Goal: Answer question/provide support: Share knowledge or assist other users

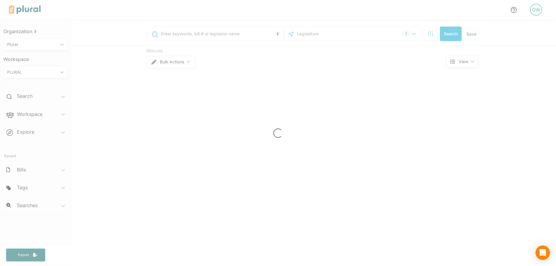
click at [535, 12] on div "GW" at bounding box center [536, 10] width 12 height 12
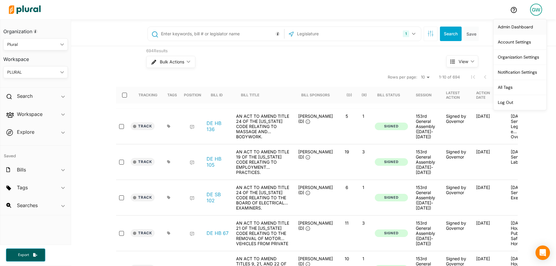
click at [517, 26] on link "Admin Dashboard" at bounding box center [520, 26] width 53 height 15
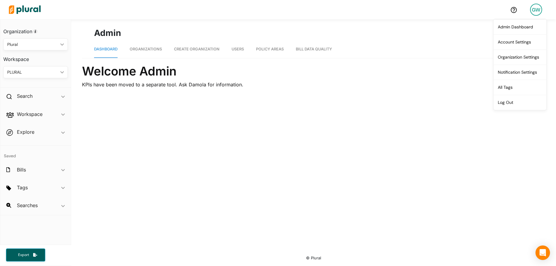
click at [156, 52] on link "Organizations" at bounding box center [146, 49] width 32 height 17
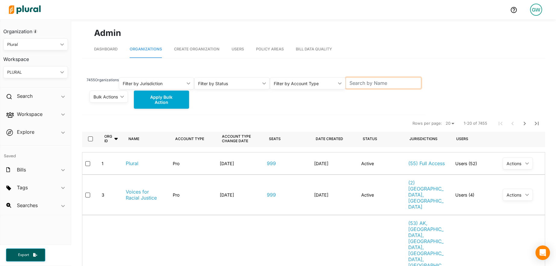
click at [392, 81] on input "text" at bounding box center [384, 82] width 76 height 11
type input "chicagoland"
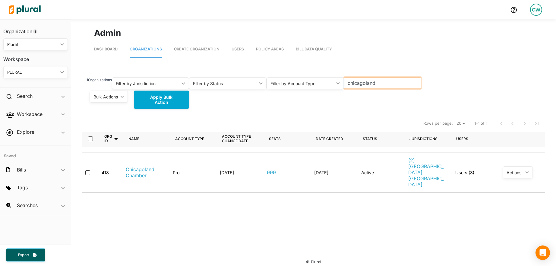
scroll to position [4, 0]
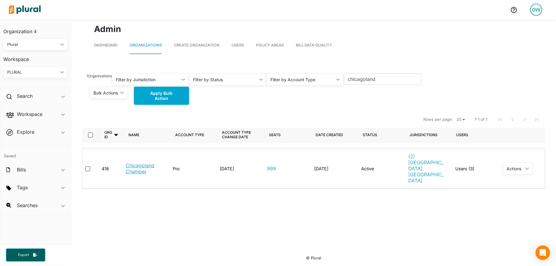
click at [137, 162] on link "Chicagoland Chamber" at bounding box center [144, 168] width 37 height 12
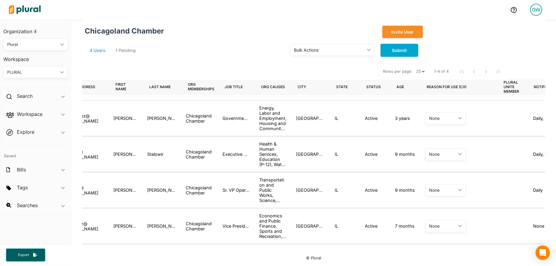
scroll to position [0, 95]
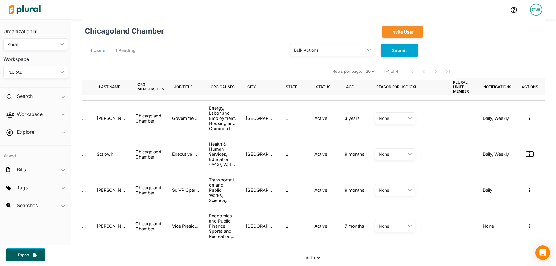
click at [531, 156] on button "button" at bounding box center [529, 153] width 7 height 5
click at [513, 166] on div "Masquerade as user" at bounding box center [507, 164] width 43 height 5
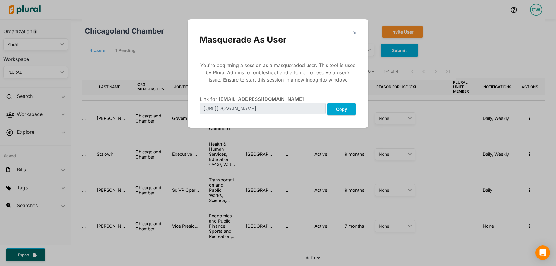
click at [350, 109] on button "Copy" at bounding box center [342, 109] width 30 height 13
click at [344, 107] on button "Copy" at bounding box center [342, 109] width 30 height 13
click at [357, 33] on div "close Masquerade As User You're beginning a session as a masqueraded user. This…" at bounding box center [278, 73] width 169 height 96
click at [354, 33] on polygon "Modal" at bounding box center [354, 32] width 5 height 5
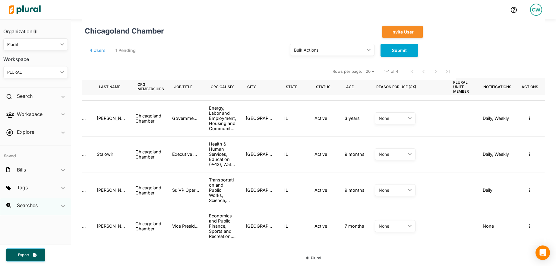
click at [30, 199] on div "Searches ic_keyboard_arrow_down" at bounding box center [35, 206] width 71 height 16
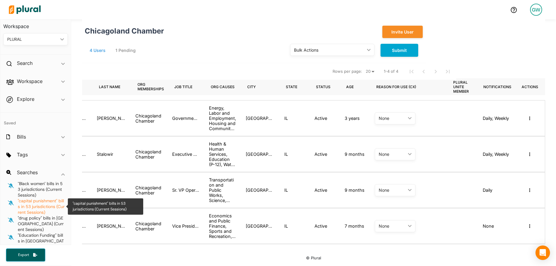
scroll to position [9, 0]
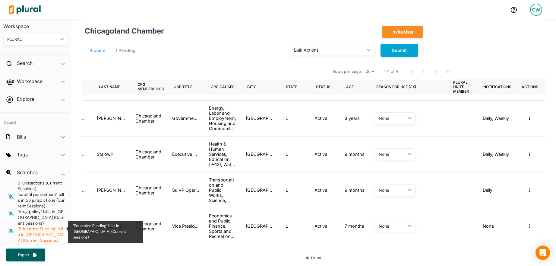
click at [44, 227] on span ""Education Funding" bills in [GEOGRAPHIC_DATA] (Current Sessions)" at bounding box center [41, 234] width 46 height 17
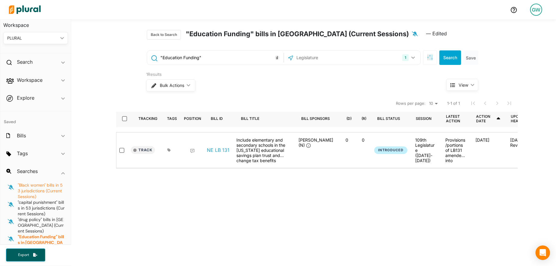
click at [28, 189] on span ""Black women" bills in 53 jurisdictions (Current Sessions)" at bounding box center [40, 190] width 45 height 17
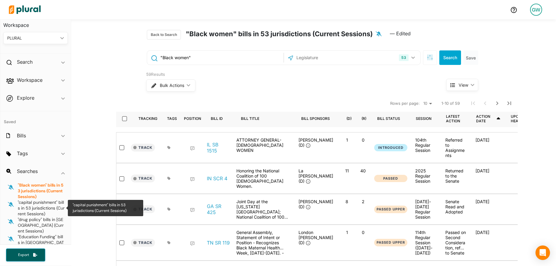
scroll to position [9, 0]
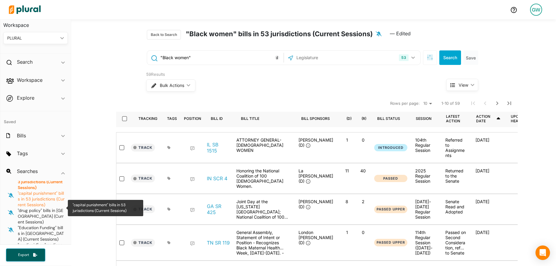
click at [35, 199] on span ""capital punishment" bills in 53 jurisdictions (Current Sessions)" at bounding box center [41, 198] width 47 height 17
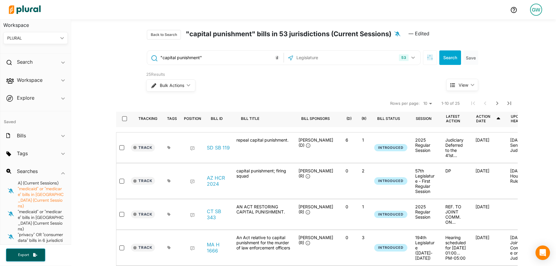
scroll to position [51, 0]
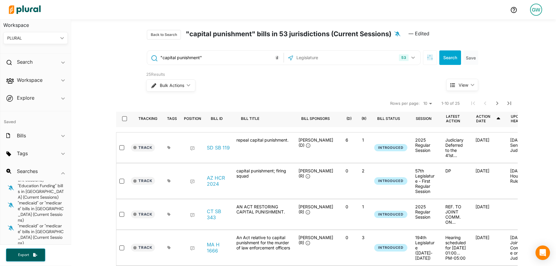
click at [534, 10] on div "GW" at bounding box center [536, 10] width 12 height 12
click at [521, 29] on link "Admin Dashboard" at bounding box center [520, 26] width 53 height 15
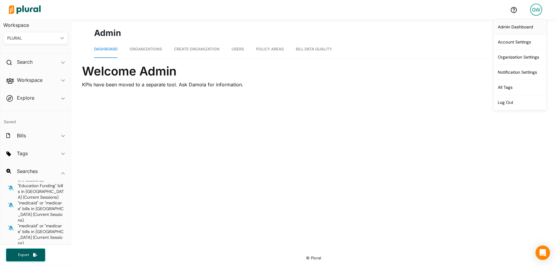
drag, startPoint x: 518, startPoint y: 26, endPoint x: 394, endPoint y: 51, distance: 127.1
click at [518, 26] on link "Admin Dashboard" at bounding box center [520, 26] width 53 height 15
click at [156, 55] on link "Organizations" at bounding box center [146, 49] width 32 height 17
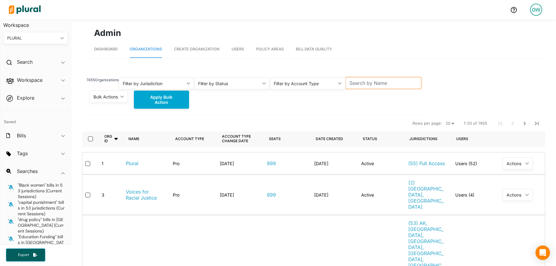
click at [396, 83] on input "text" at bounding box center [384, 82] width 76 height 11
type input "[US_STATE]"
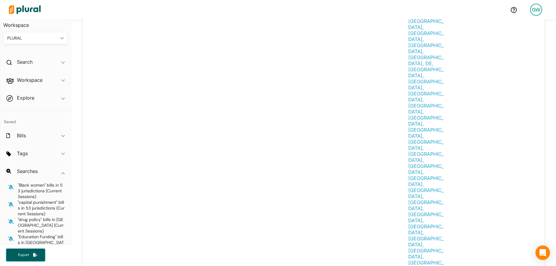
scroll to position [1555, 0]
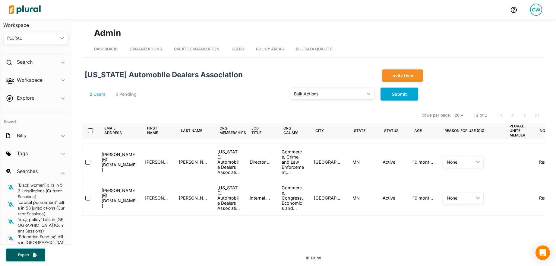
click at [267, 196] on div "Internal Legal Counsel" at bounding box center [261, 197] width 23 height 5
click at [324, 183] on div "[PERSON_NAME] @ [DOMAIN_NAME] [PERSON_NAME] [US_STATE] Automobile Dealers Assoc…" at bounding box center [339, 198] width 515 height 36
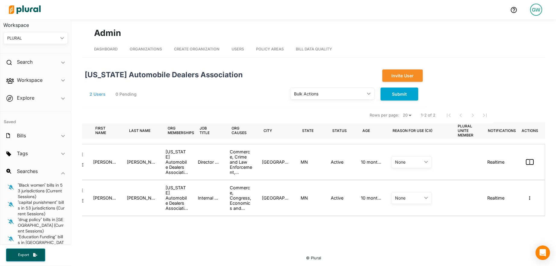
click at [530, 160] on icon "button" at bounding box center [529, 162] width 1 height 4
click at [517, 172] on div "Masquerade as user" at bounding box center [507, 172] width 43 height 5
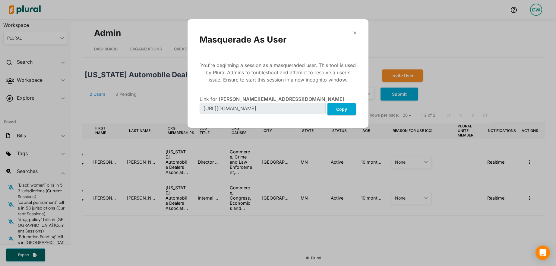
click at [338, 108] on button "Copy" at bounding box center [342, 109] width 30 height 13
click at [342, 111] on button "Copy" at bounding box center [342, 109] width 30 height 13
